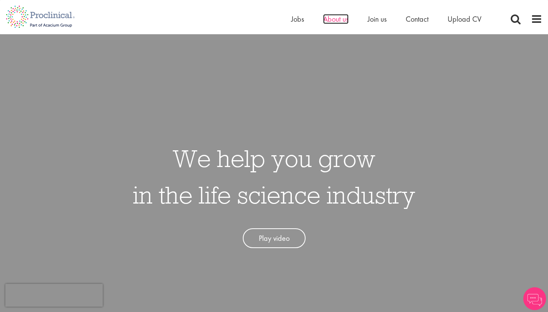
click at [332, 23] on span "About us" at bounding box center [335, 19] width 25 height 10
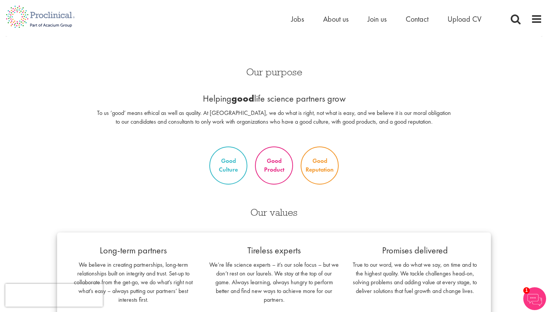
scroll to position [18, 0]
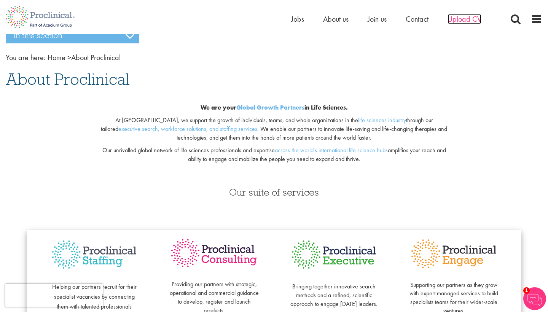
click at [460, 22] on span "Upload CV" at bounding box center [464, 19] width 34 height 10
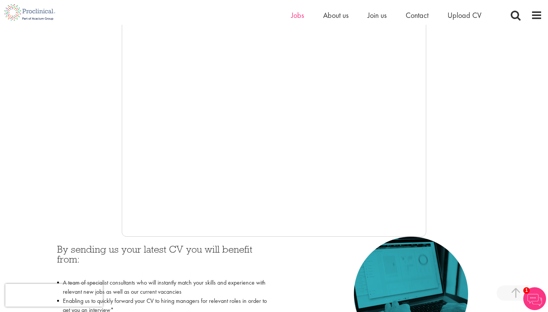
scroll to position [146, 0]
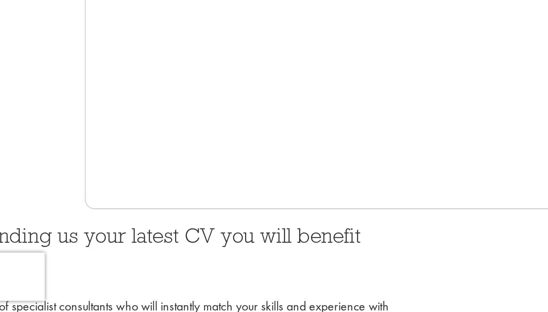
scroll to position [127, 0]
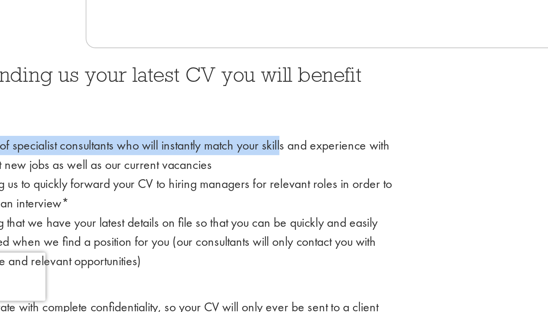
drag, startPoint x: 135, startPoint y: 62, endPoint x: 133, endPoint y: 66, distance: 4.1
click at [133, 195] on div "By sending us your latest CV you will benefit from: A team of specialist consul…" at bounding box center [162, 263] width 211 height 137
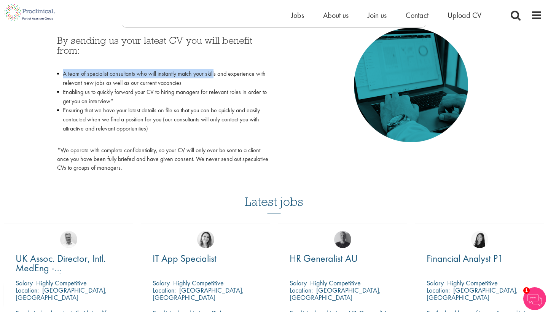
scroll to position [359, 0]
